Goal: Contribute content

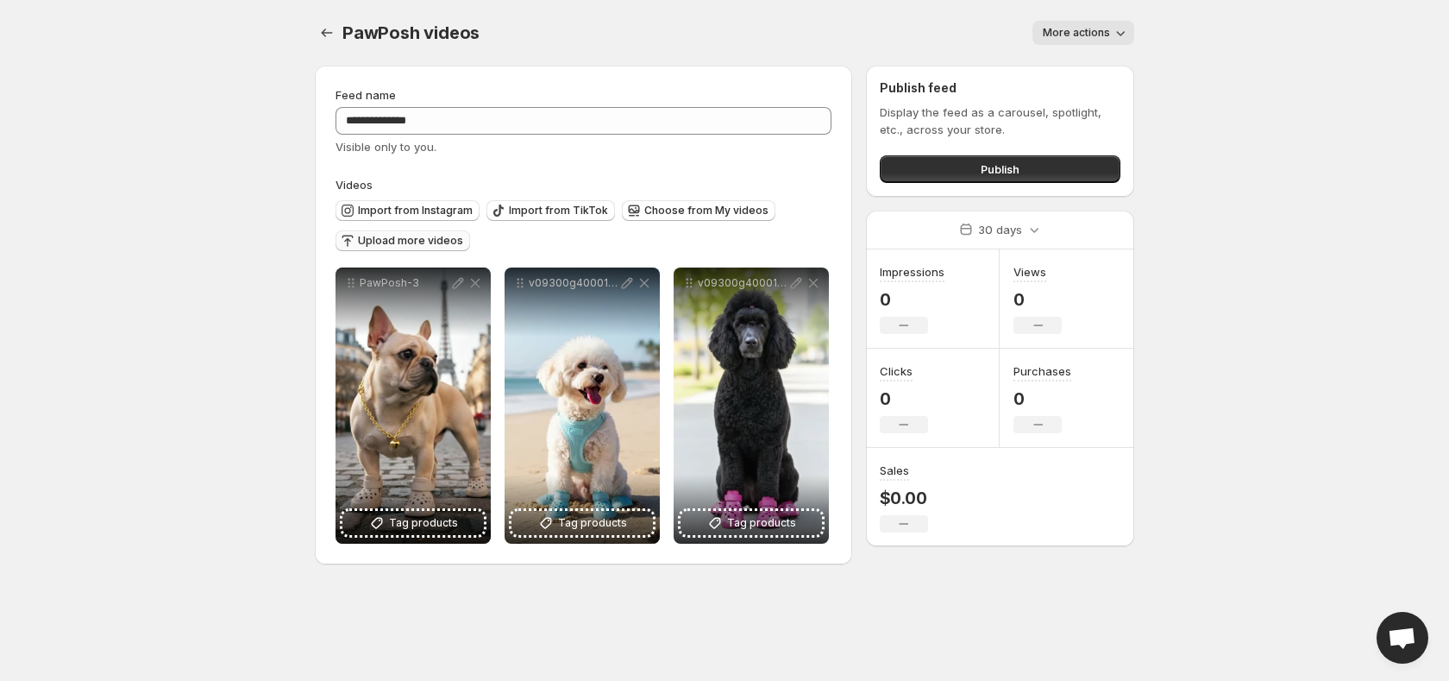
click at [416, 241] on span "Upload more videos" at bounding box center [410, 241] width 105 height 14
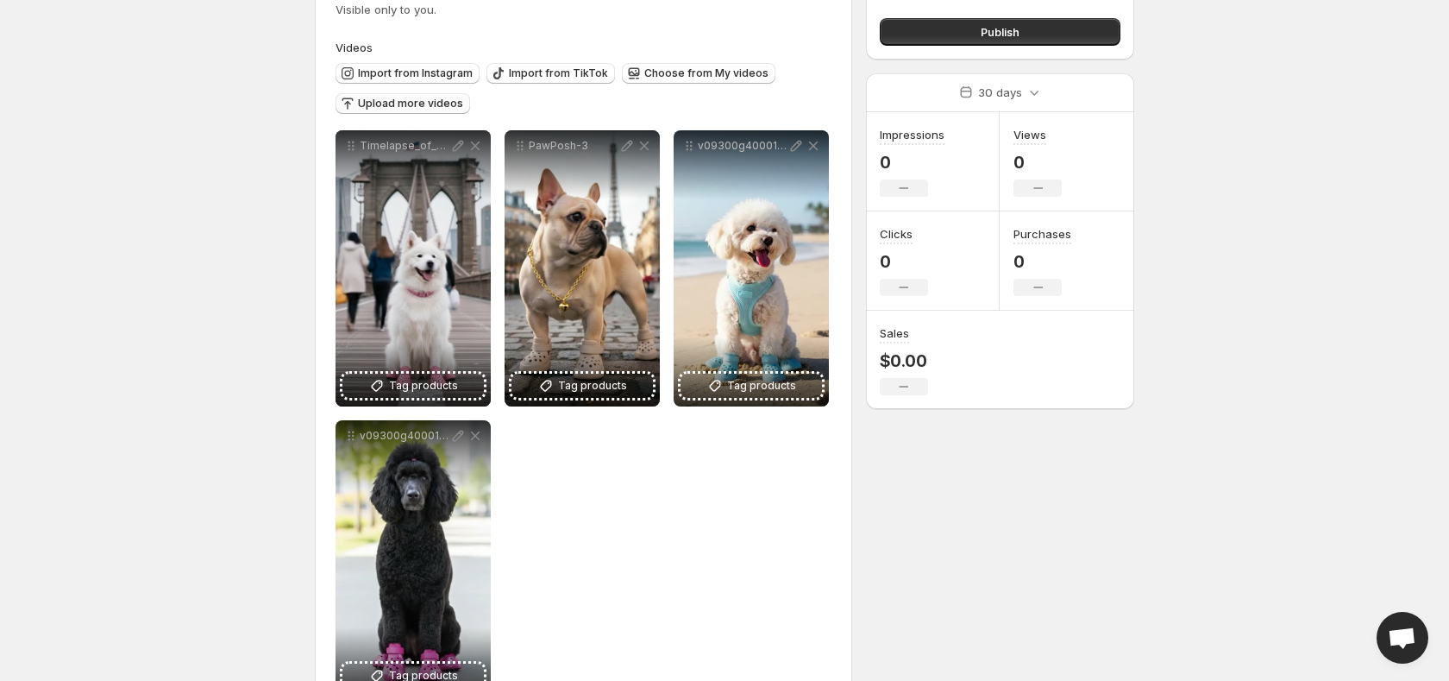
scroll to position [123, 0]
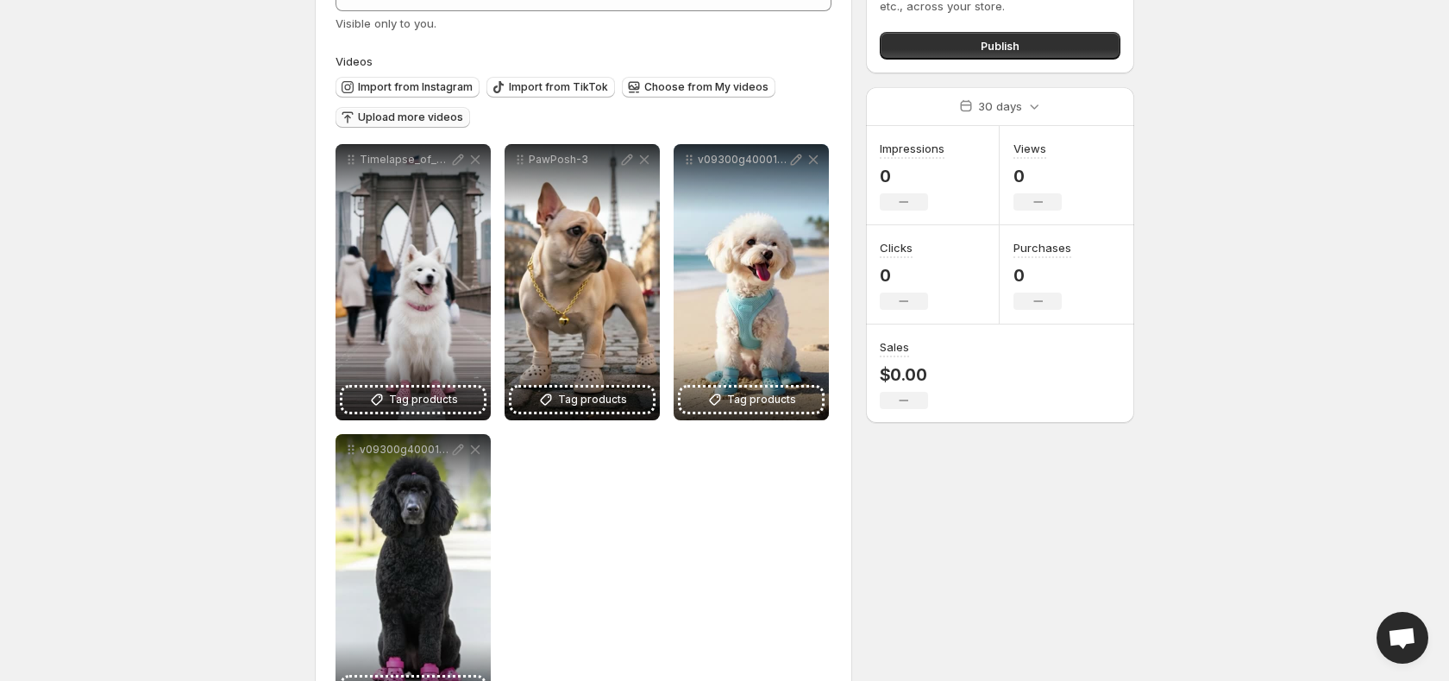
click at [396, 117] on span "Upload more videos" at bounding box center [410, 117] width 105 height 14
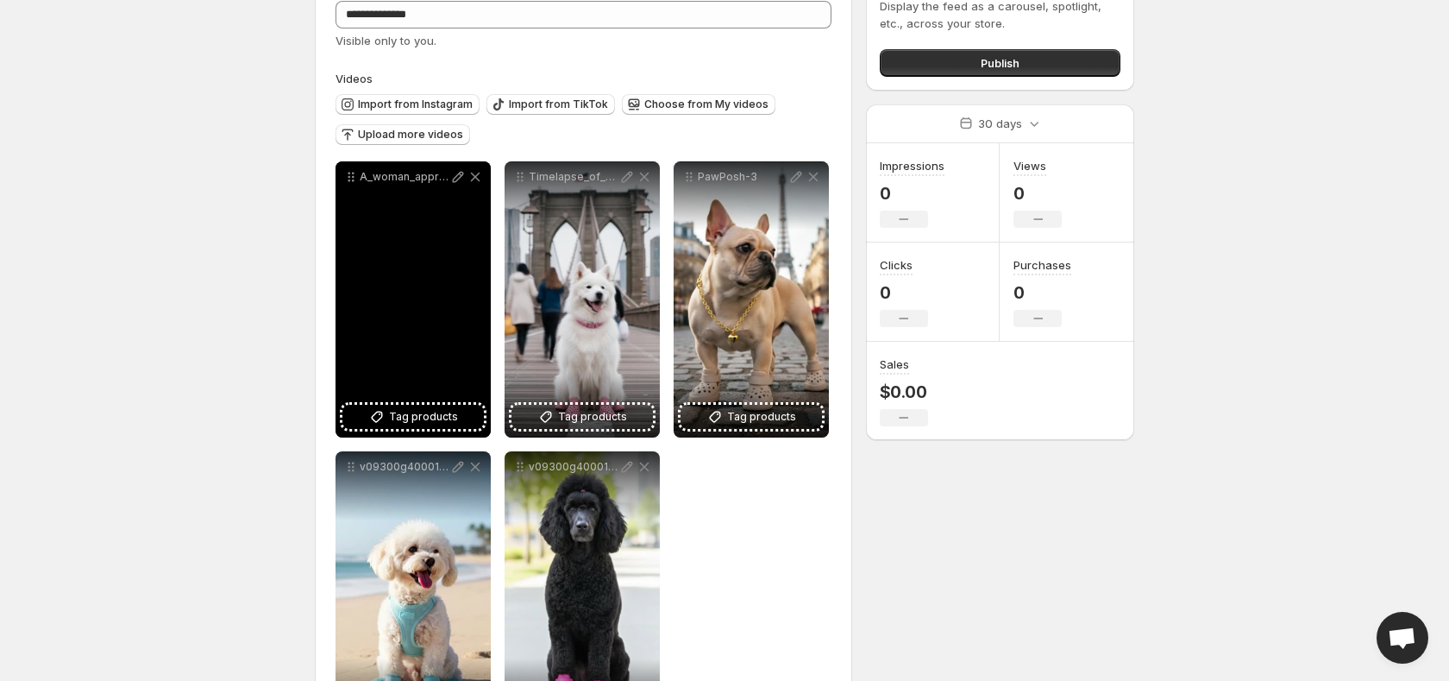
scroll to position [111, 0]
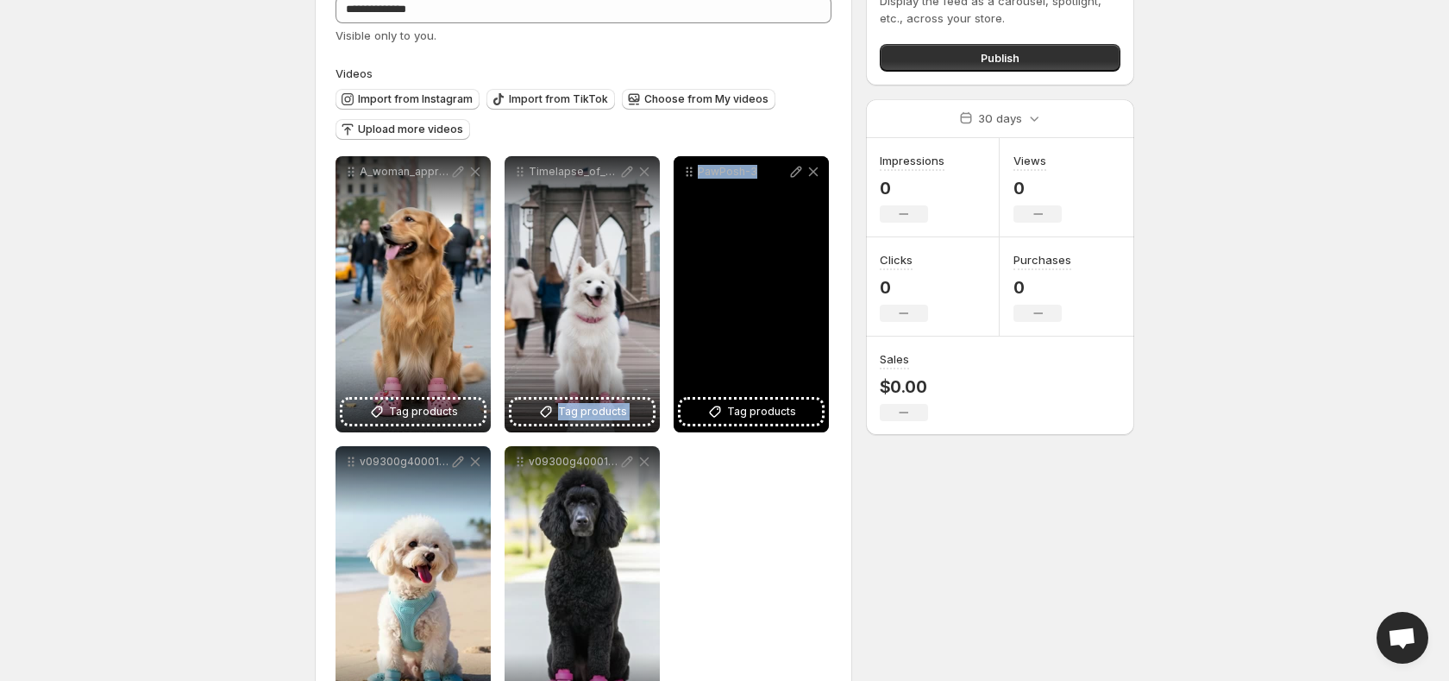
drag, startPoint x: 584, startPoint y: 352, endPoint x: 791, endPoint y: 373, distance: 208.1
click at [791, 373] on div "**********" at bounding box center [584, 439] width 496 height 566
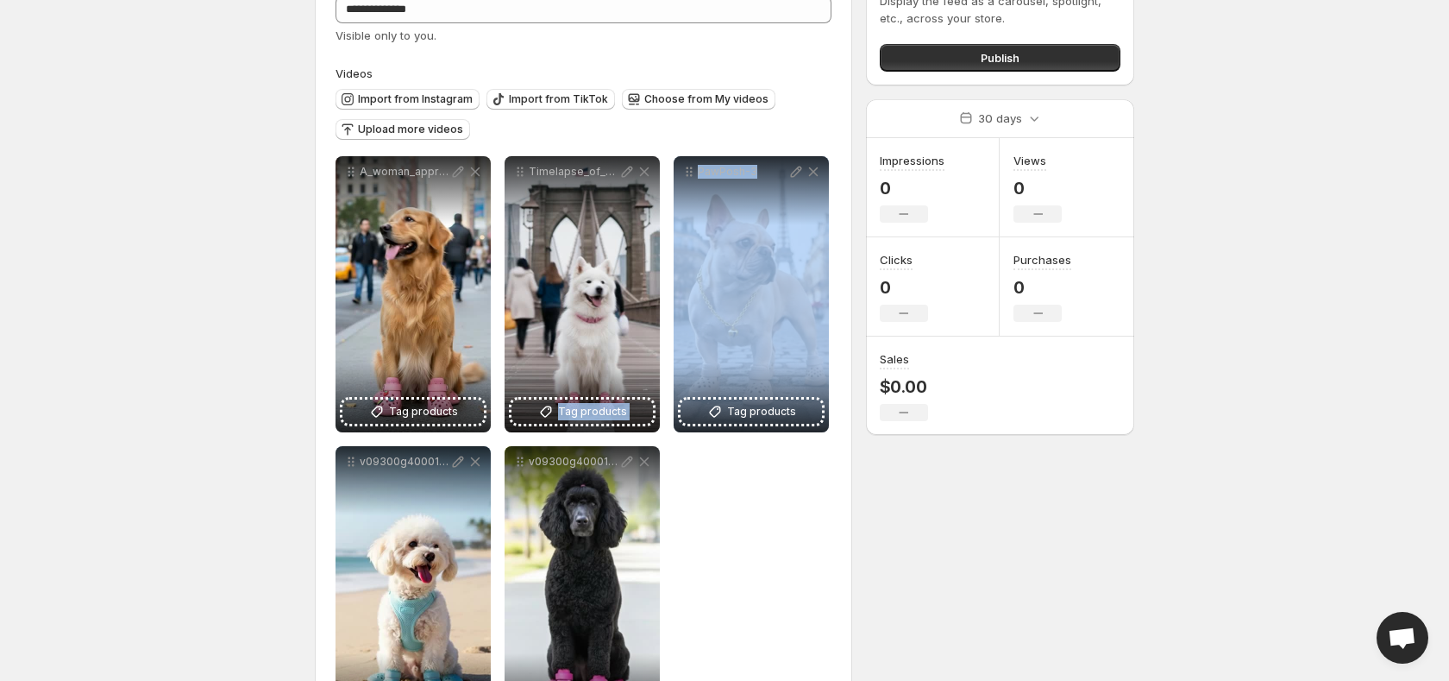
click at [755, 462] on div "**********" at bounding box center [584, 439] width 496 height 566
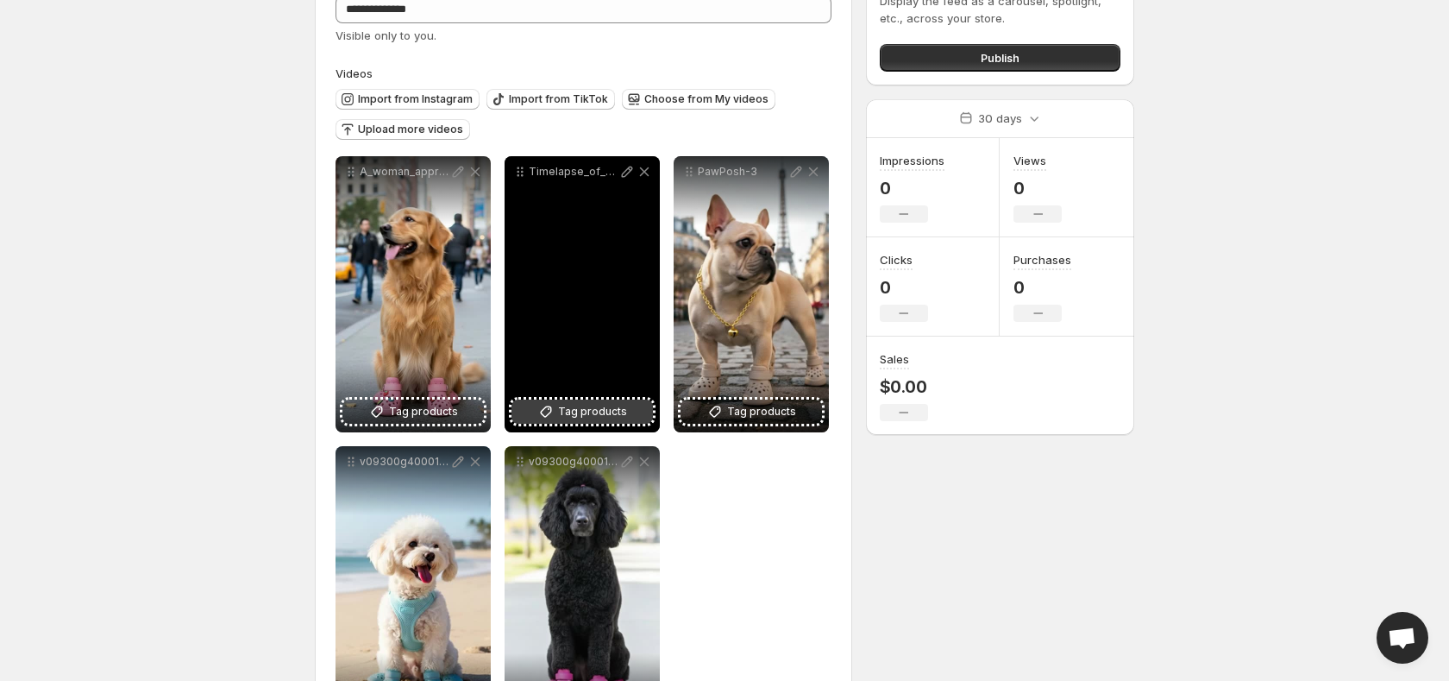
scroll to position [127, 0]
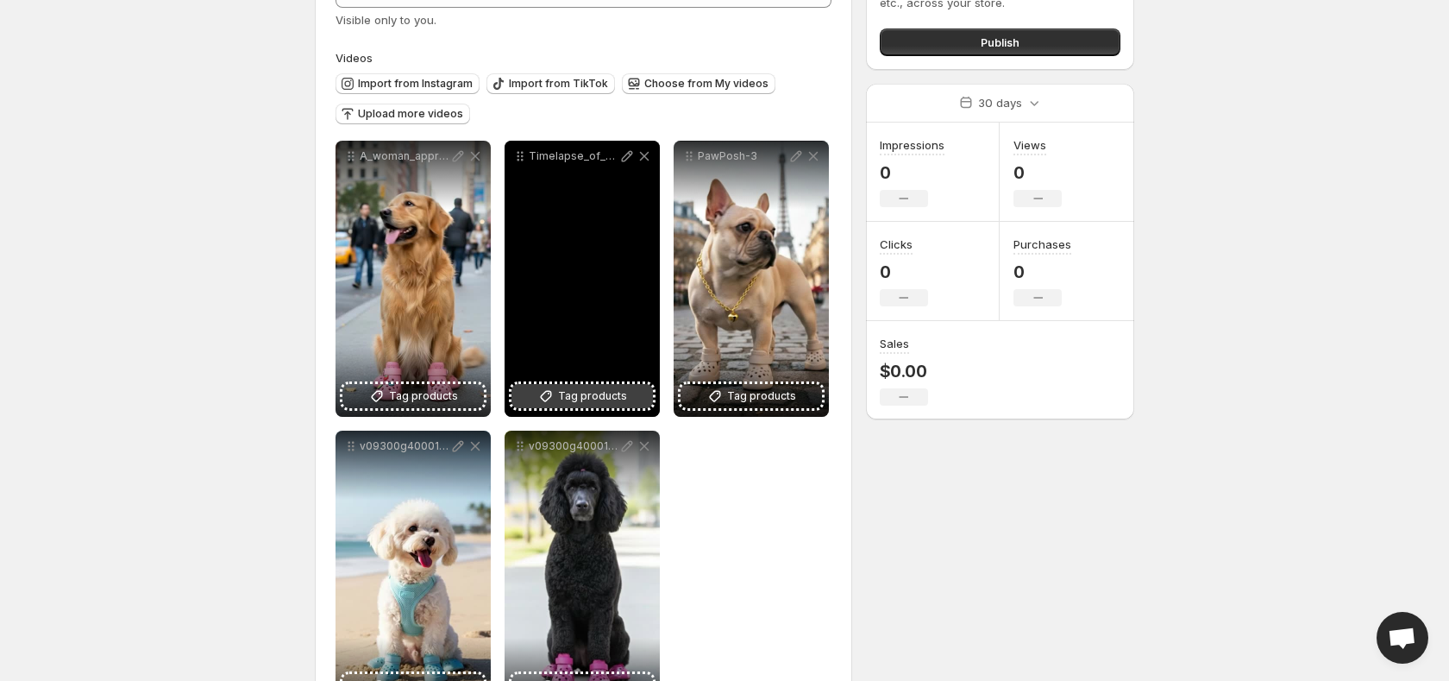
click at [616, 411] on div "Timelapse_of_people_202509171654_0ltr4" at bounding box center [582, 279] width 155 height 276
click at [617, 403] on span "Tag products" at bounding box center [592, 395] width 69 height 17
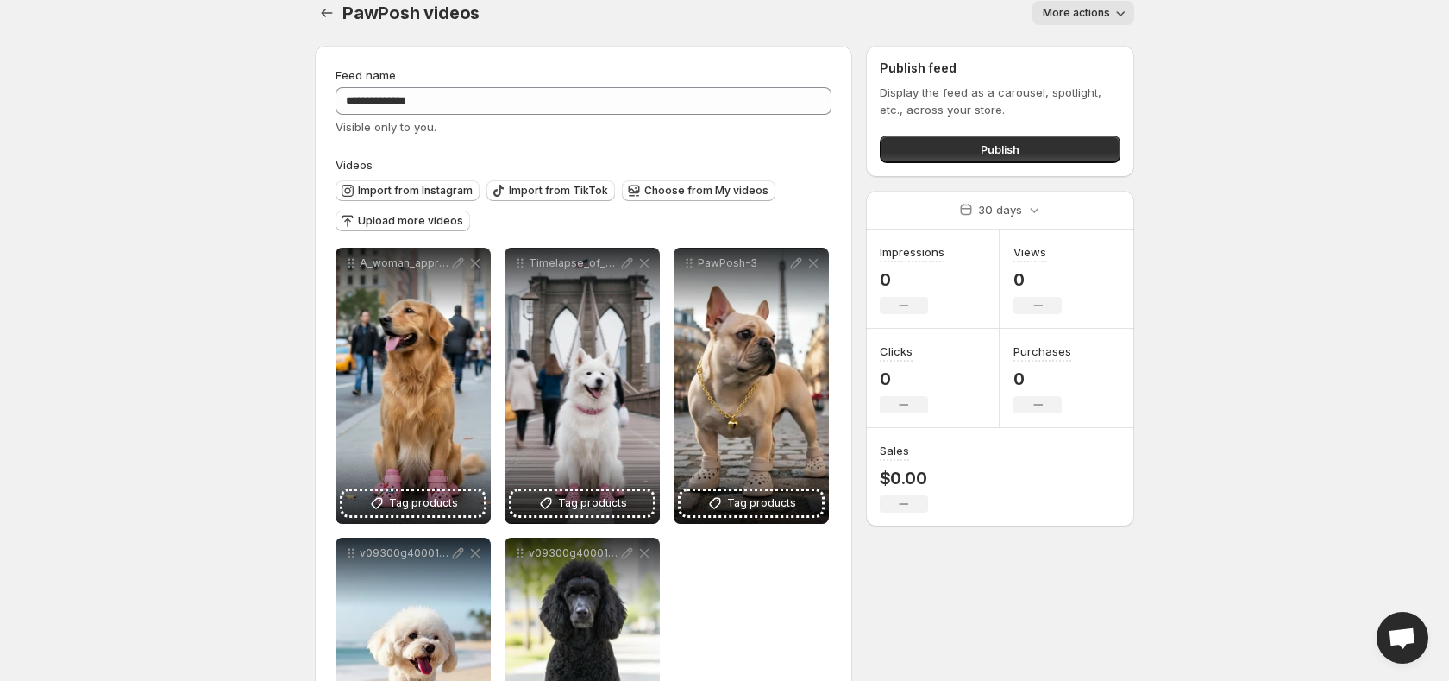
scroll to position [0, 0]
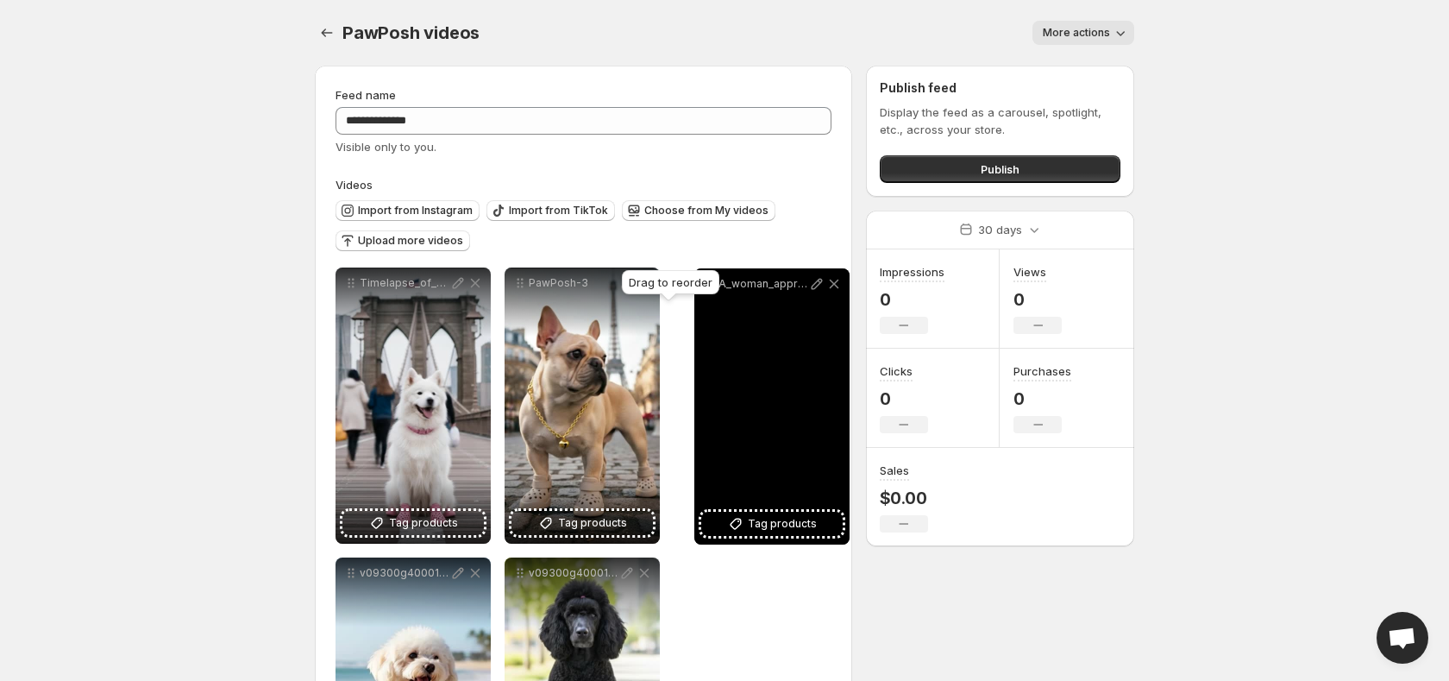
drag, startPoint x: 355, startPoint y: 282, endPoint x: 713, endPoint y: 283, distance: 357.9
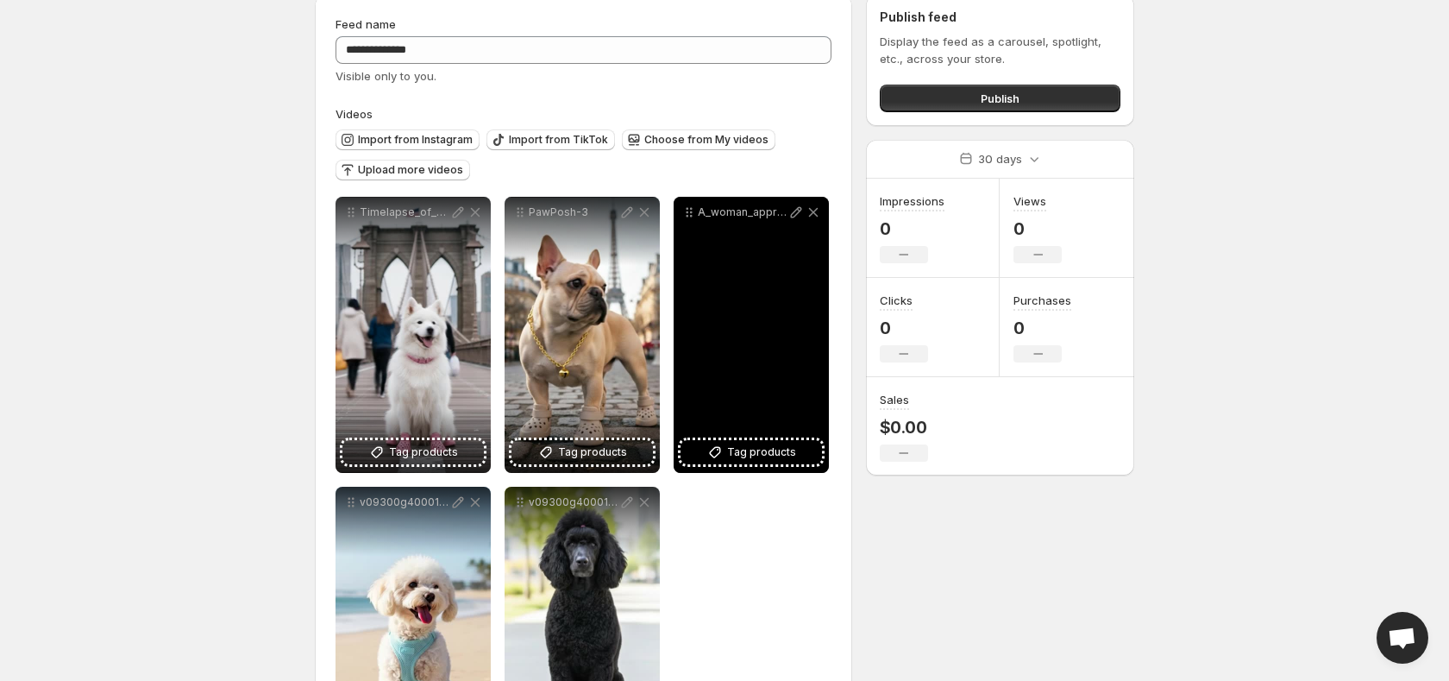
scroll to position [76, 0]
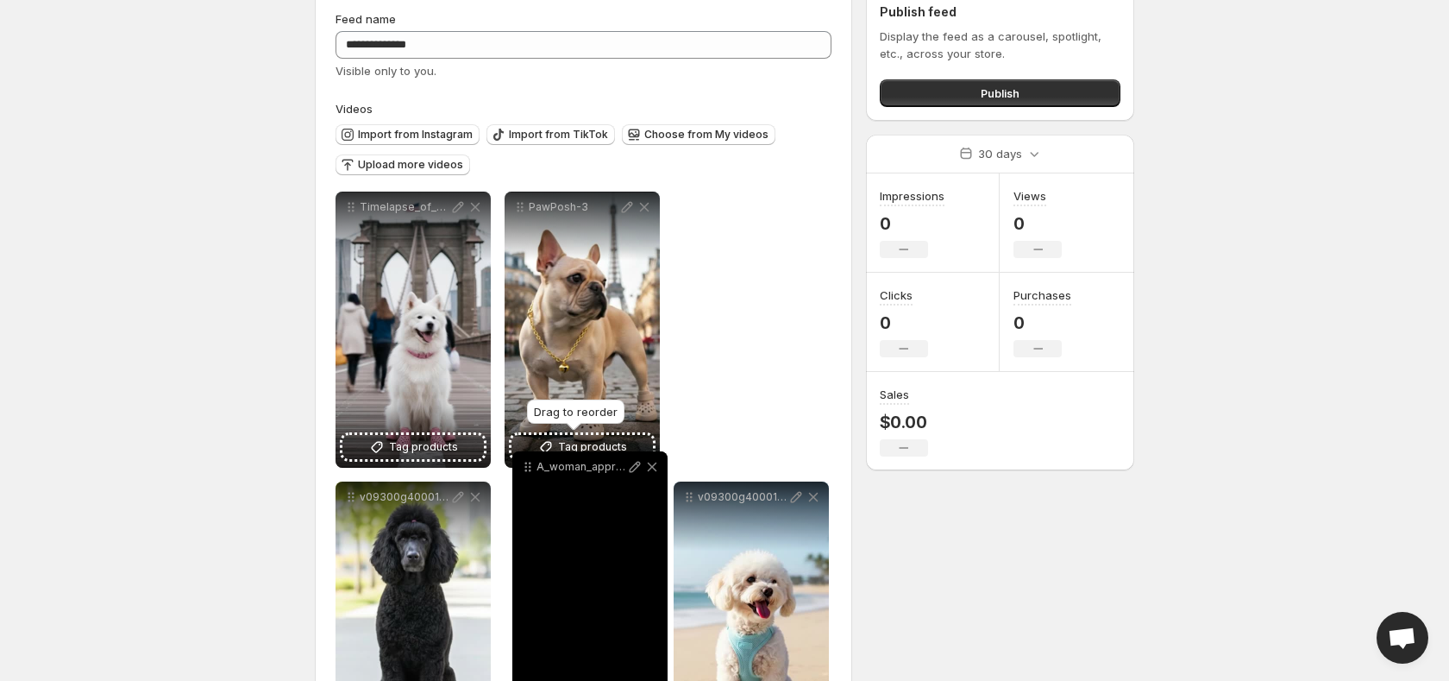
drag, startPoint x: 689, startPoint y: 207, endPoint x: 528, endPoint y: 466, distance: 304.9
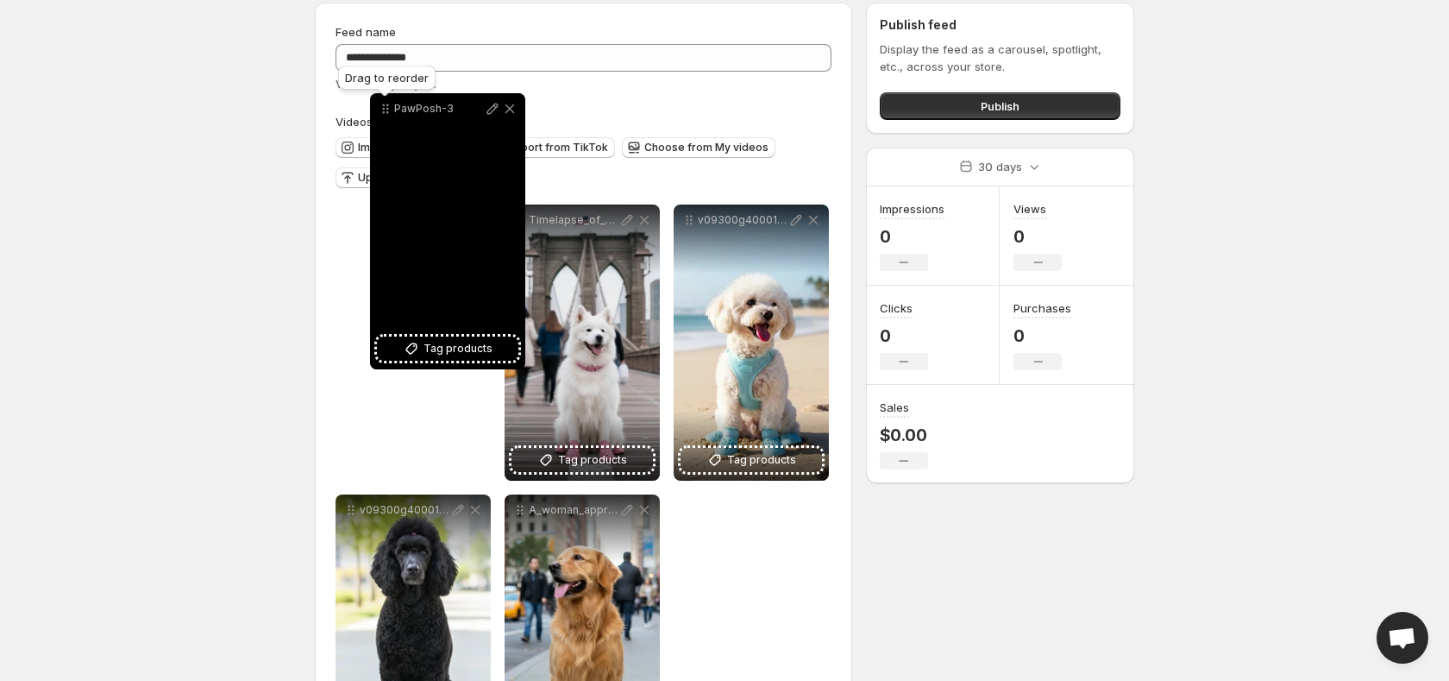
scroll to position [48, 0]
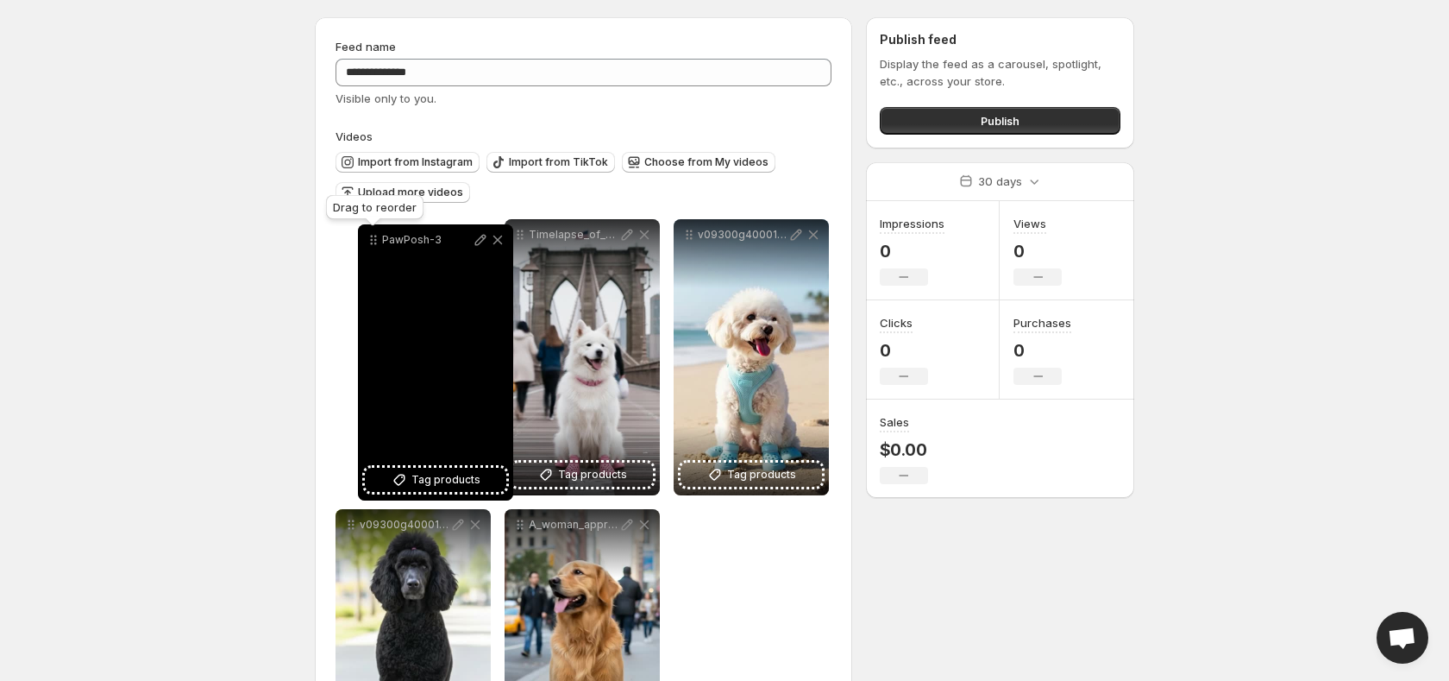
drag, startPoint x: 524, startPoint y: 94, endPoint x: 379, endPoint y: 245, distance: 209.8
click at [379, 245] on icon at bounding box center [373, 239] width 17 height 17
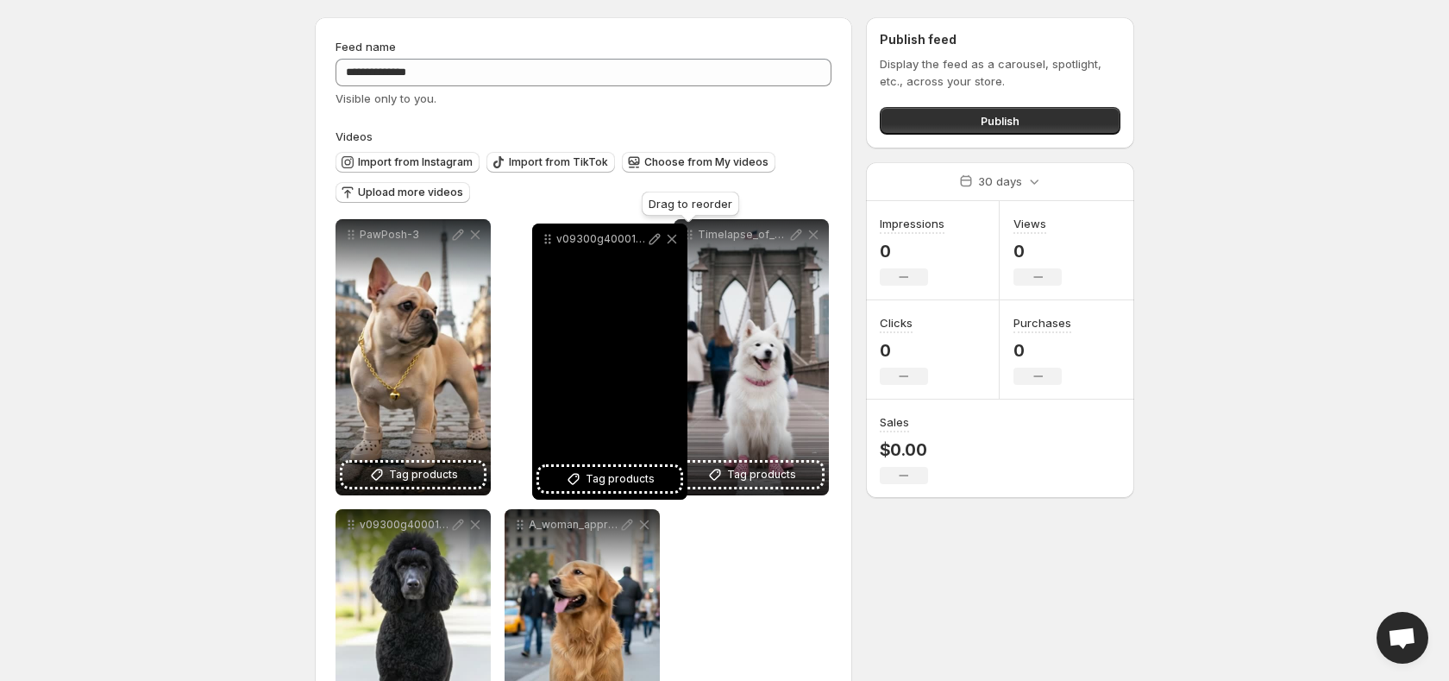
drag, startPoint x: 692, startPoint y: 235, endPoint x: 550, endPoint y: 238, distance: 141.5
click at [550, 238] on icon at bounding box center [550, 239] width 3 height 3
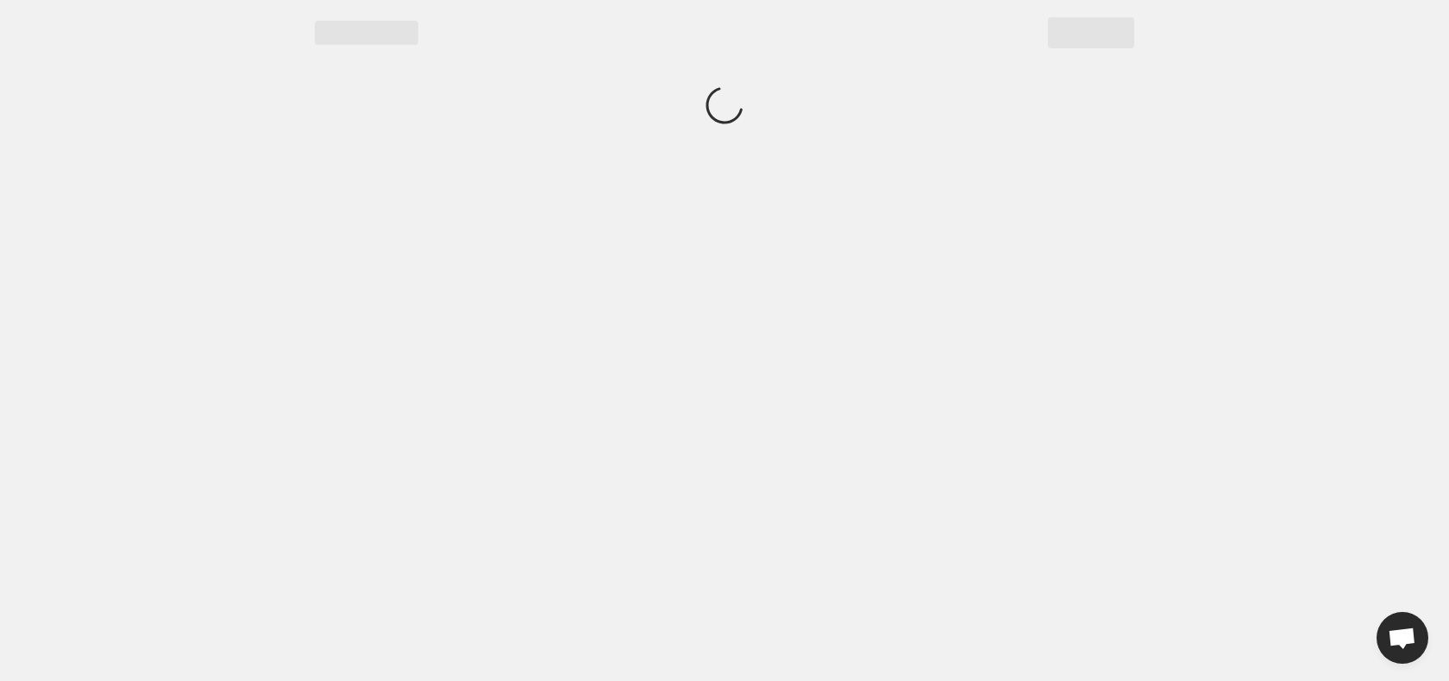
scroll to position [0, 0]
